Goal: Information Seeking & Learning: Check status

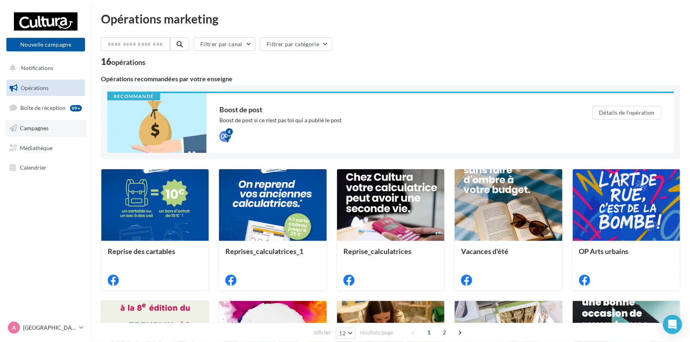
click at [36, 128] on span "Campagnes" at bounding box center [34, 127] width 29 height 7
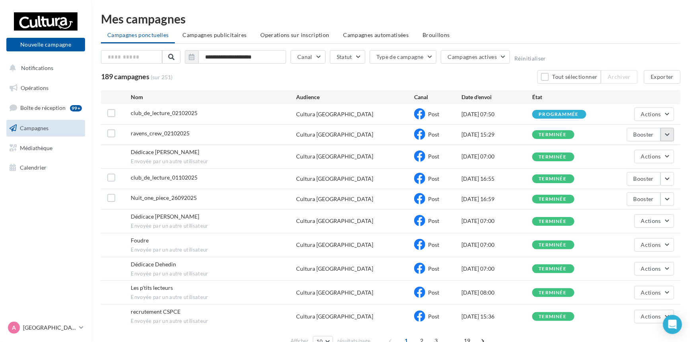
click at [671, 136] on button "button" at bounding box center [668, 135] width 14 height 14
click at [643, 155] on button "Voir les résultats" at bounding box center [635, 153] width 80 height 21
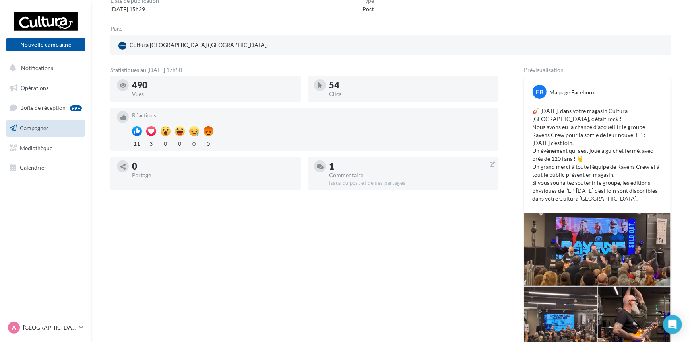
scroll to position [79, 0]
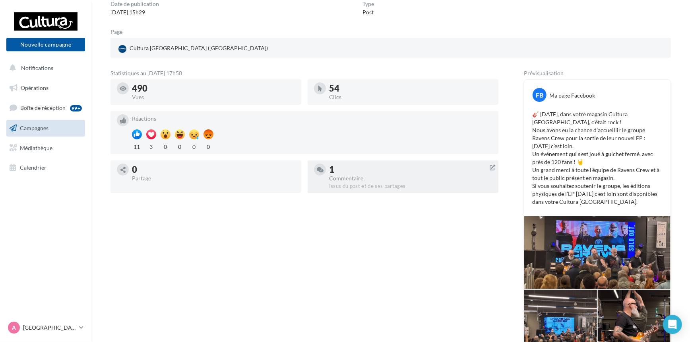
click at [340, 183] on div "Issus du post et de ses partages" at bounding box center [410, 186] width 163 height 7
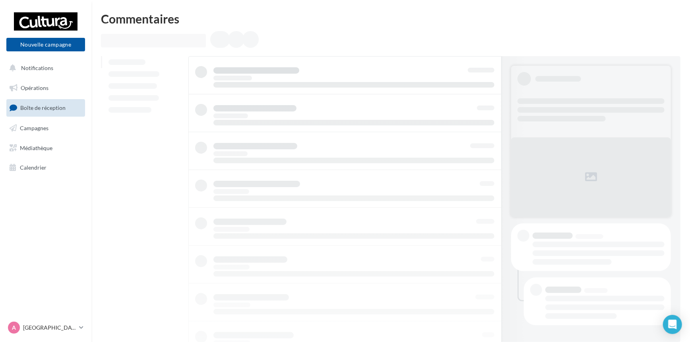
click at [33, 107] on span "Boîte de réception" at bounding box center [42, 107] width 45 height 7
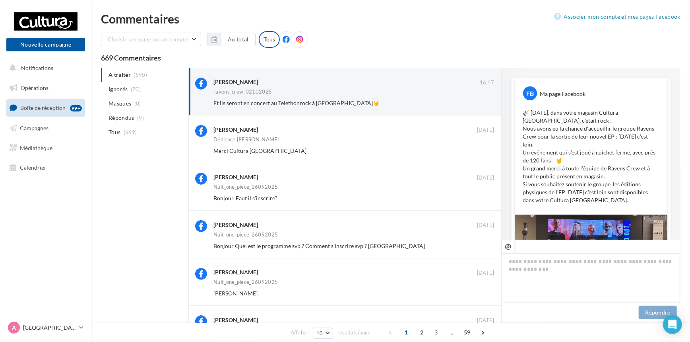
scroll to position [191, 0]
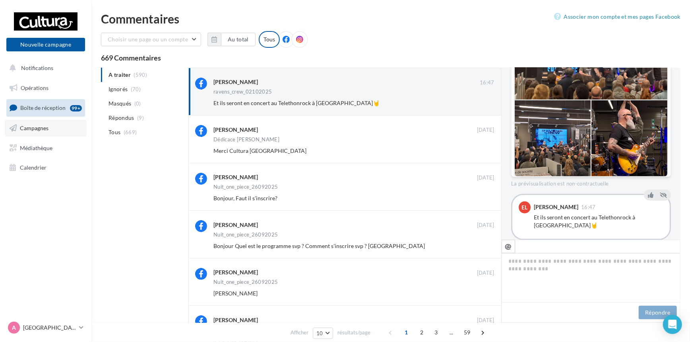
click at [29, 128] on span "Campagnes" at bounding box center [34, 127] width 29 height 7
